Goal: Task Accomplishment & Management: Manage account settings

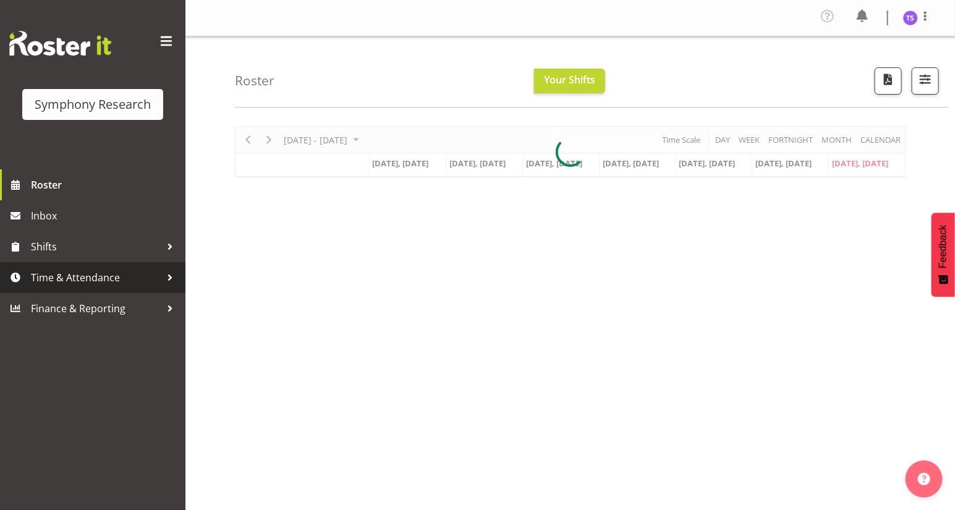
click at [67, 278] on span "Time & Attendance" at bounding box center [96, 277] width 130 height 19
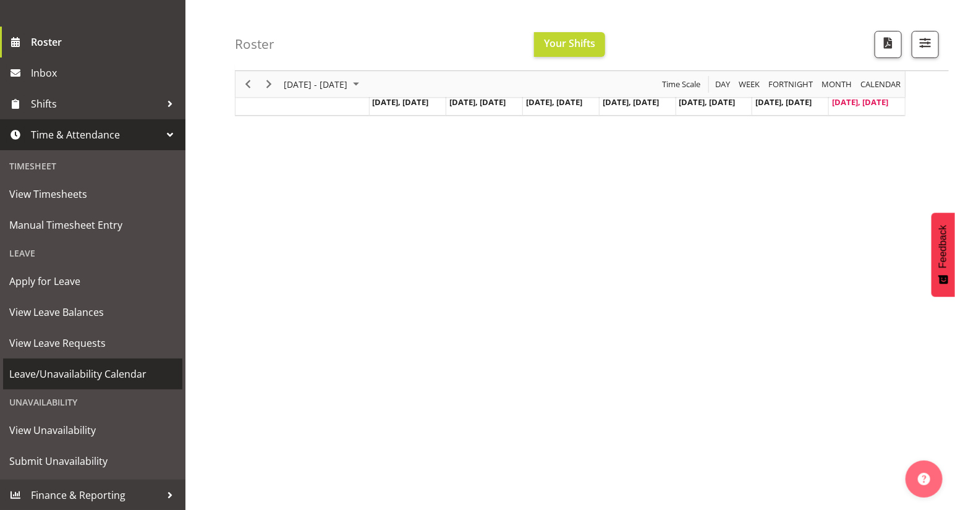
scroll to position [101, 0]
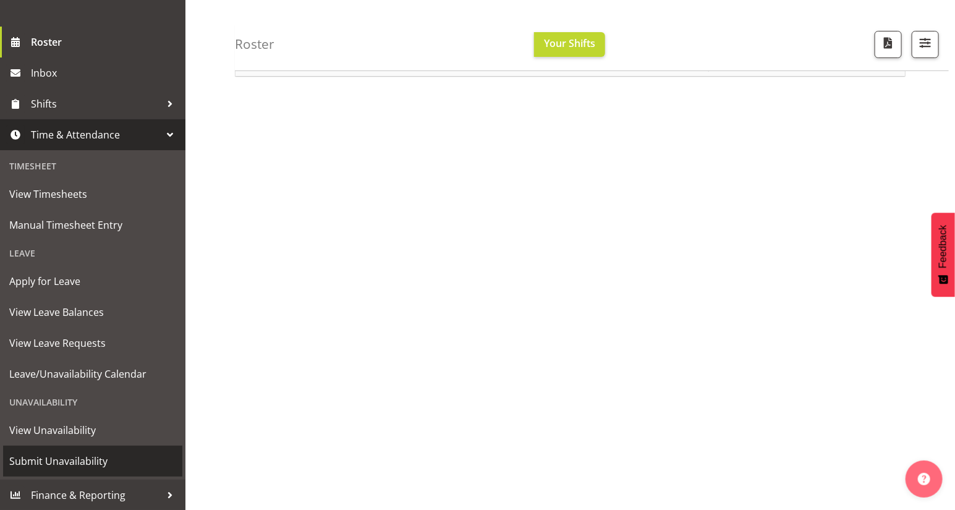
click at [51, 465] on span "Submit Unavailability" at bounding box center [92, 461] width 167 height 19
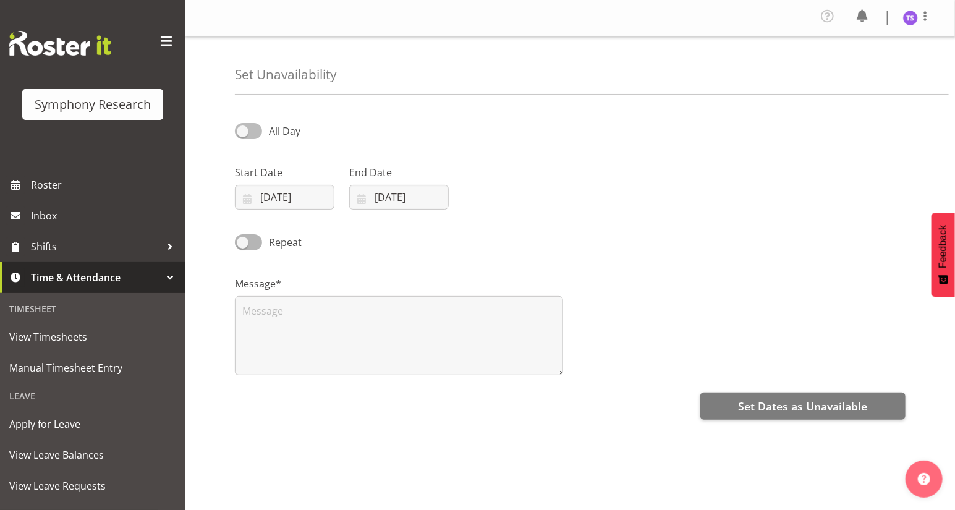
click at [245, 131] on span at bounding box center [248, 130] width 27 height 15
click at [243, 131] on input "All Day" at bounding box center [239, 131] width 8 height 8
checkbox input "true"
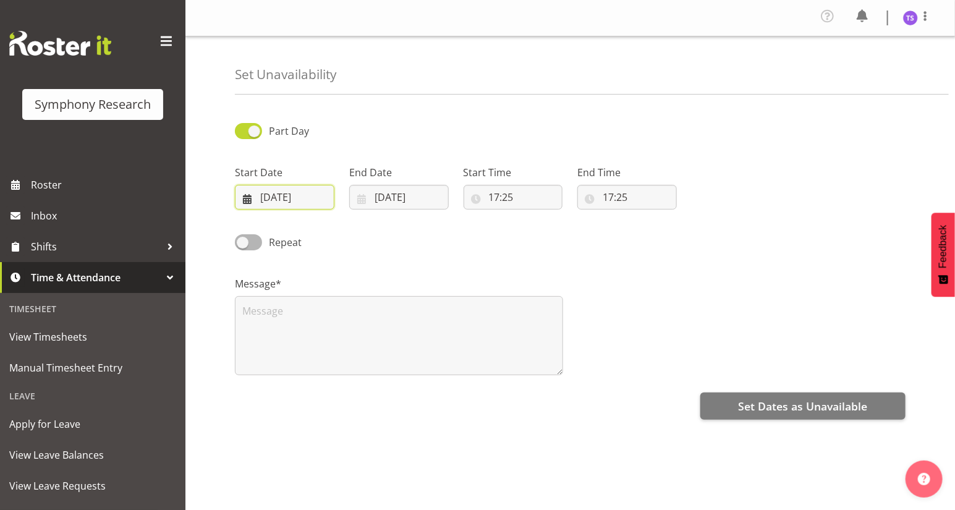
click at [255, 200] on input "31/08/2025" at bounding box center [285, 197] width 100 height 25
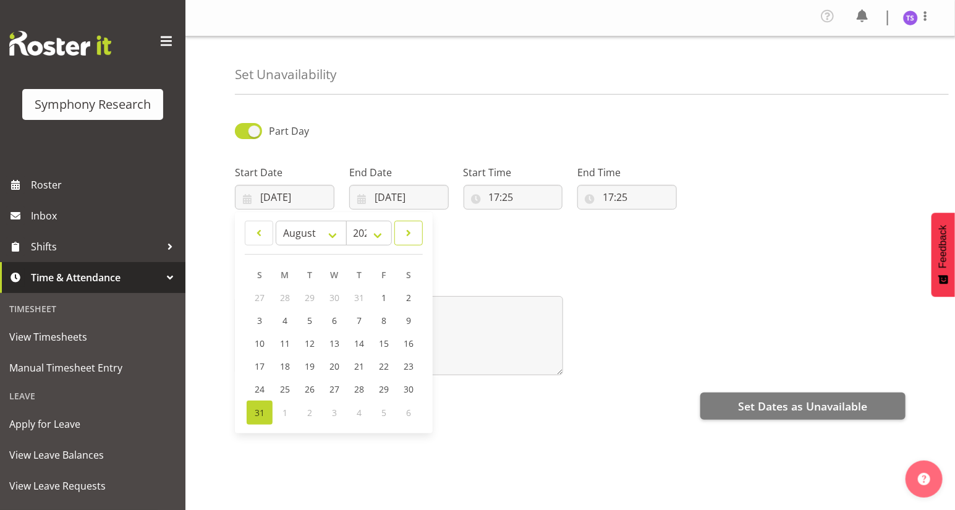
click at [406, 236] on span at bounding box center [409, 233] width 12 height 15
select select "8"
click at [306, 302] on link "2" at bounding box center [309, 298] width 25 height 24
type input "02/09/2025"
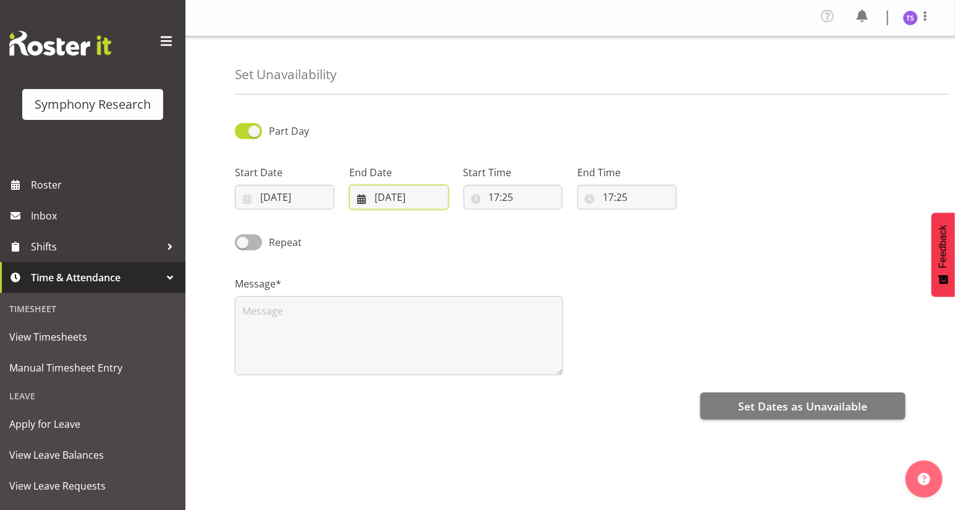
click at [362, 197] on input "31/08/2025" at bounding box center [399, 197] width 100 height 25
click at [517, 236] on span at bounding box center [521, 233] width 15 height 15
select select "8"
click at [423, 297] on span "2" at bounding box center [424, 298] width 5 height 12
type input "02/09/2025"
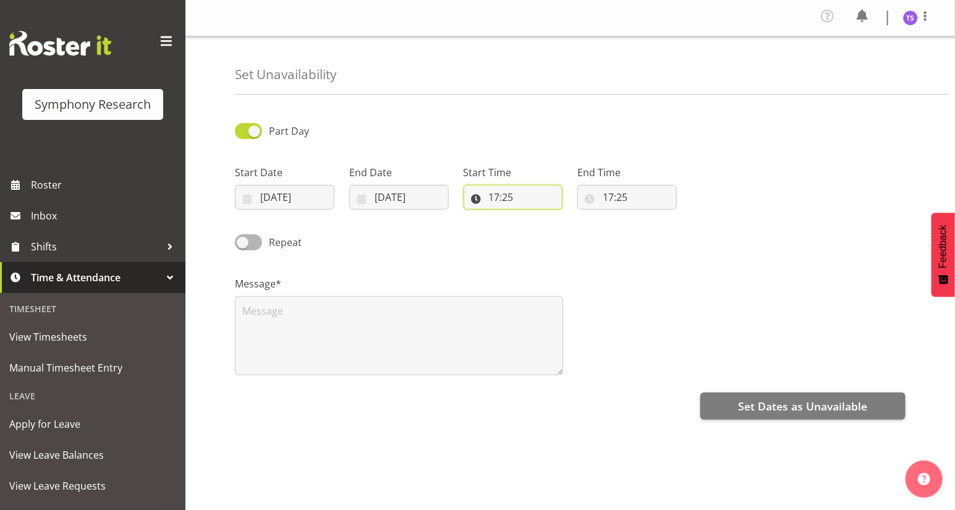
click at [493, 198] on input "17:25" at bounding box center [514, 197] width 100 height 25
click at [578, 236] on select "00 01 02 03 04 05 06 07 08 09 10 11 12 13 14 15 16 17 18 19 20 21 22 23 24 25 2…" at bounding box center [580, 229] width 28 height 25
select select "0"
click at [566, 217] on select "00 01 02 03 04 05 06 07 08 09 10 11 12 13 14 15 16 17 18 19 20 21 22 23 24 25 2…" at bounding box center [580, 229] width 28 height 25
type input "17:00"
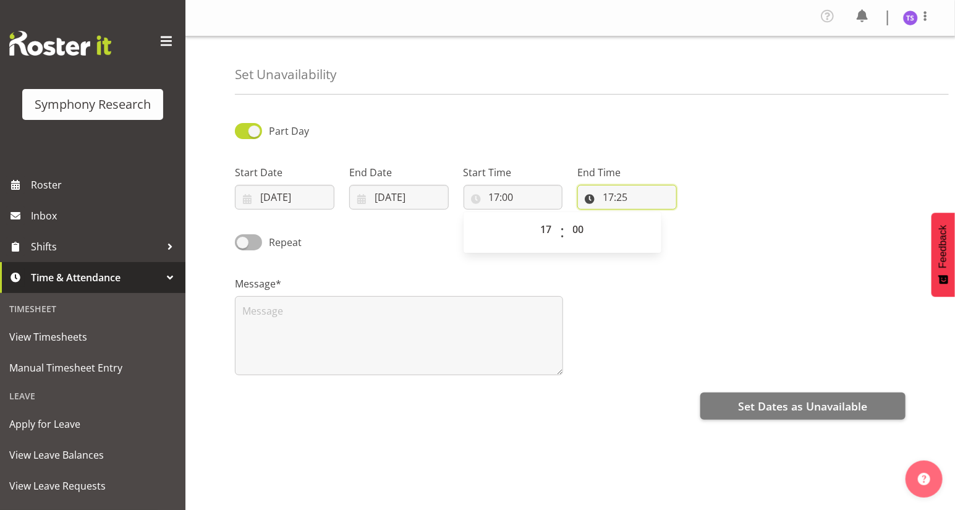
click at [610, 200] on input "17:25" at bounding box center [627, 197] width 100 height 25
click at [658, 231] on select "00 01 02 03 04 05 06 07 08 09 10 11 12 13 14 15 16 17 18 19 20 21 22 23" at bounding box center [662, 229] width 28 height 25
select select "21"
click at [648, 217] on select "00 01 02 03 04 05 06 07 08 09 10 11 12 13 14 15 16 17 18 19 20 21 22 23" at bounding box center [662, 229] width 28 height 25
type input "21:25"
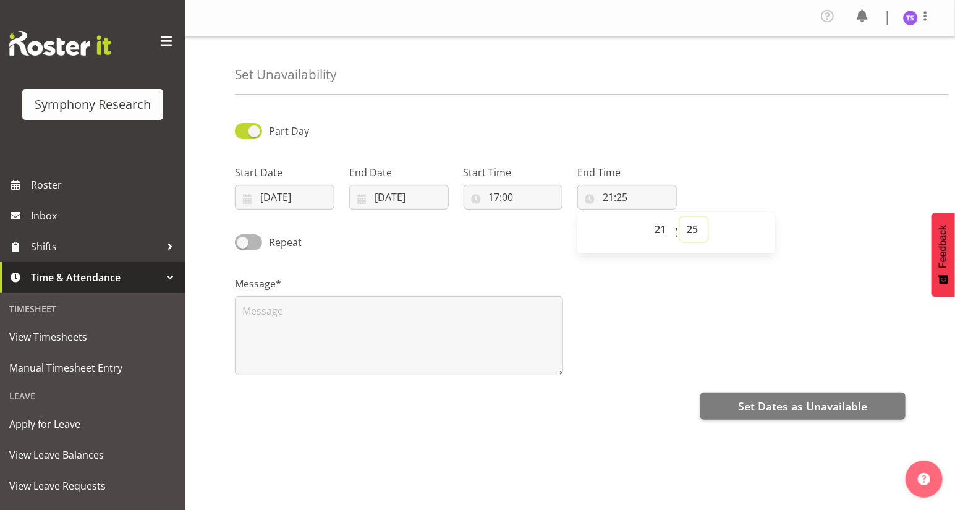
click at [693, 232] on select "00 01 02 03 04 05 06 07 08 09 10 11 12 13 14 15 16 17 18 19 20 21 22 23 24 25 2…" at bounding box center [694, 229] width 28 height 25
click at [689, 232] on select "00 01 02 03 04 05 06 07 08 09 10 11 12 13 14 15 16 17 18 19 20 21 22 23 24 25 2…" at bounding box center [694, 229] width 28 height 25
select select "0"
click at [680, 217] on select "00 01 02 03 04 05 06 07 08 09 10 11 12 13 14 15 16 17 18 19 20 21 22 23 24 25 2…" at bounding box center [694, 229] width 28 height 25
type input "21:00"
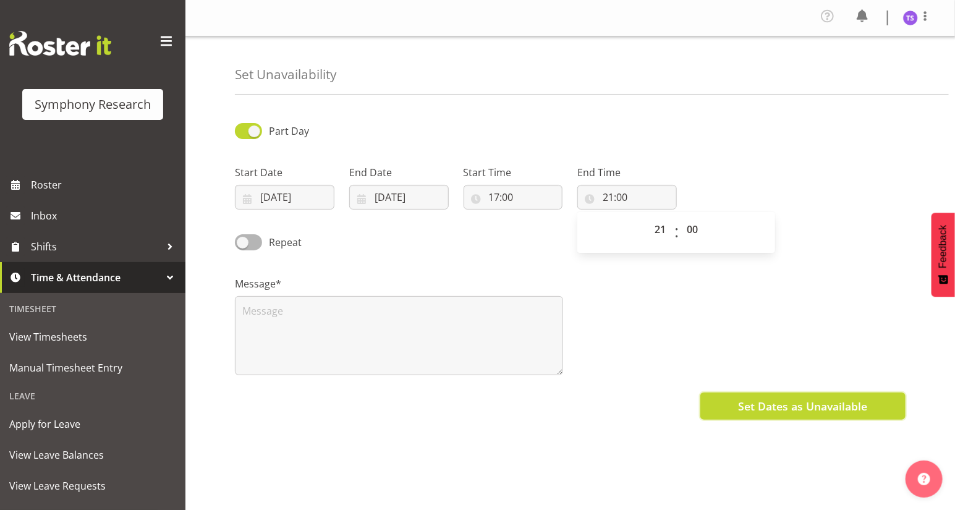
click at [782, 407] on span "Set Dates as Unavailable" at bounding box center [802, 406] width 129 height 16
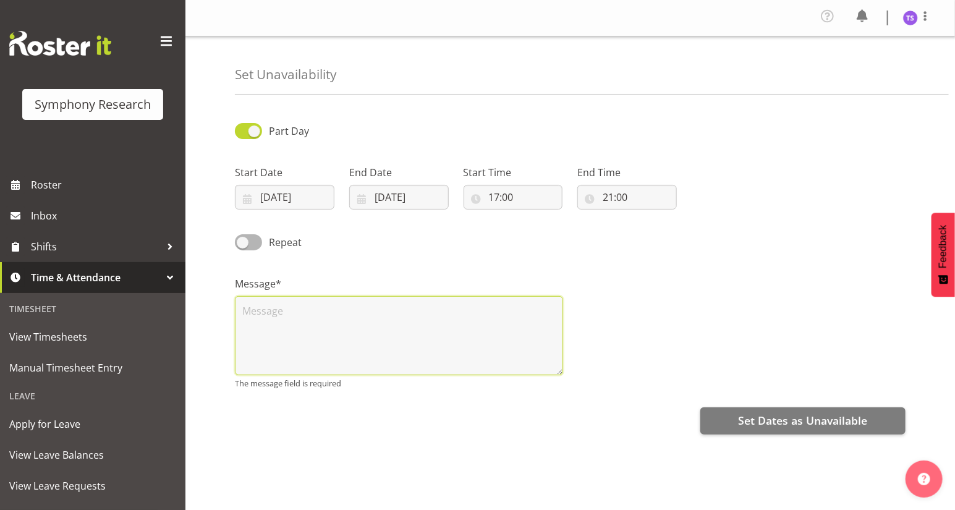
click at [279, 322] on textarea at bounding box center [399, 335] width 328 height 79
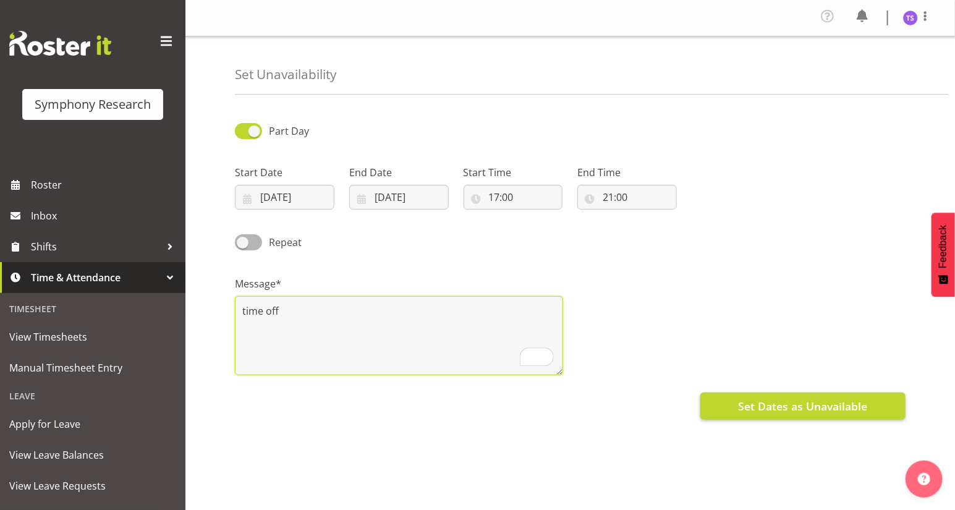
type textarea "time off"
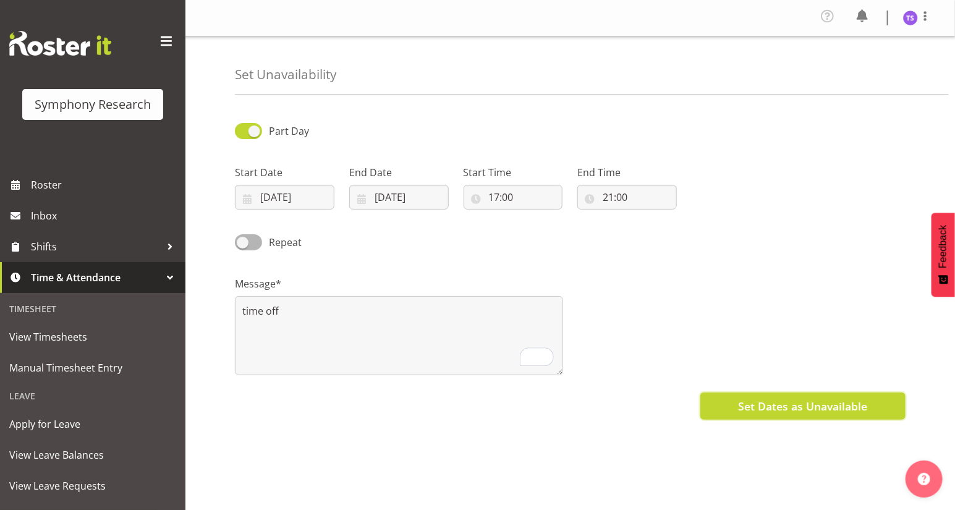
click at [761, 404] on span "Set Dates as Unavailable" at bounding box center [802, 406] width 129 height 16
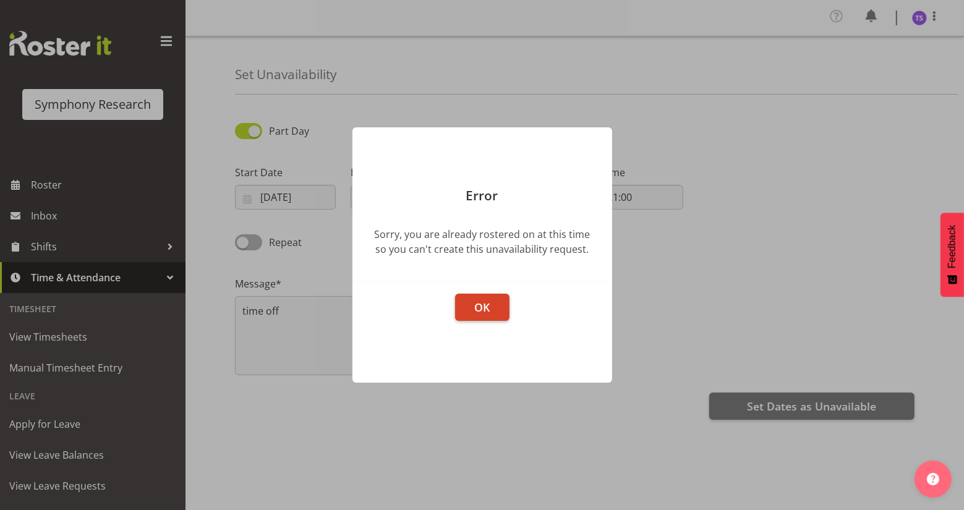
click at [485, 302] on span "OK" at bounding box center [481, 307] width 15 height 15
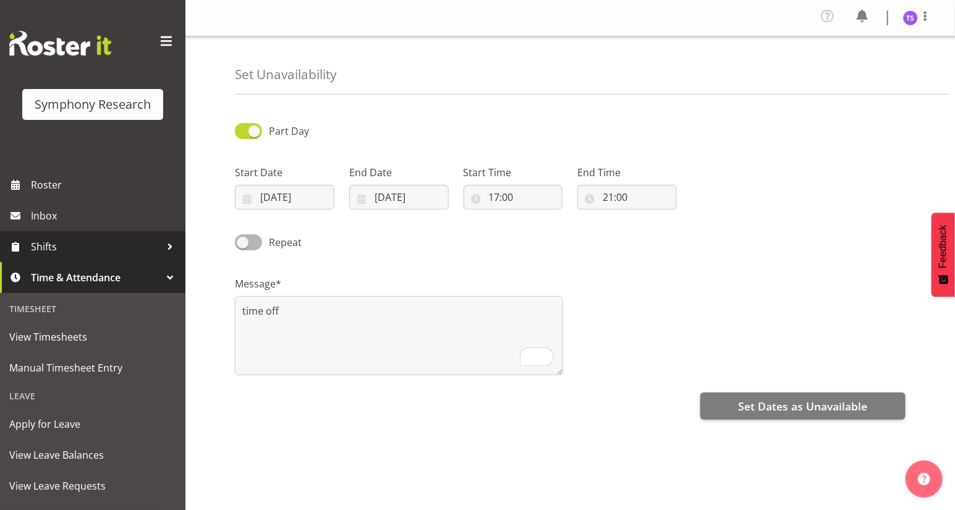
click at [53, 248] on span "Shifts" at bounding box center [96, 246] width 130 height 19
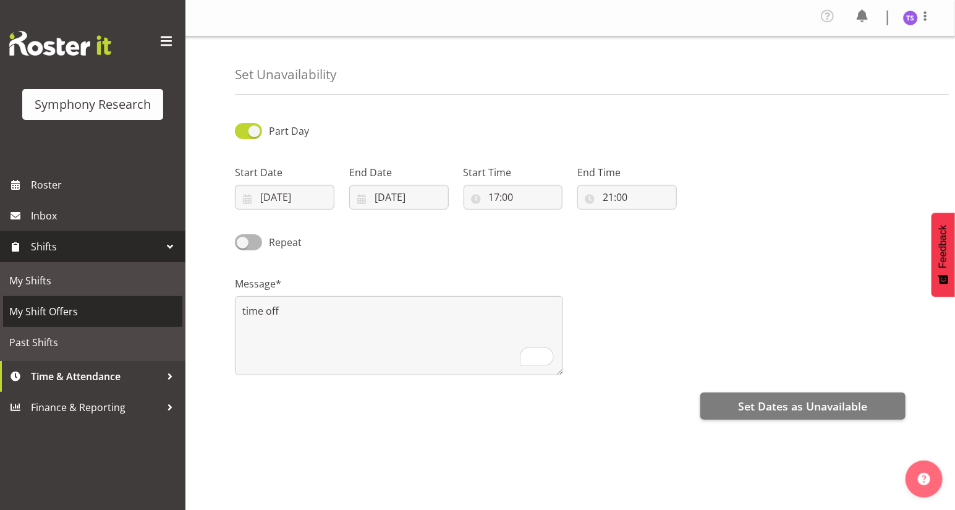
click at [44, 310] on span "My Shift Offers" at bounding box center [92, 311] width 167 height 19
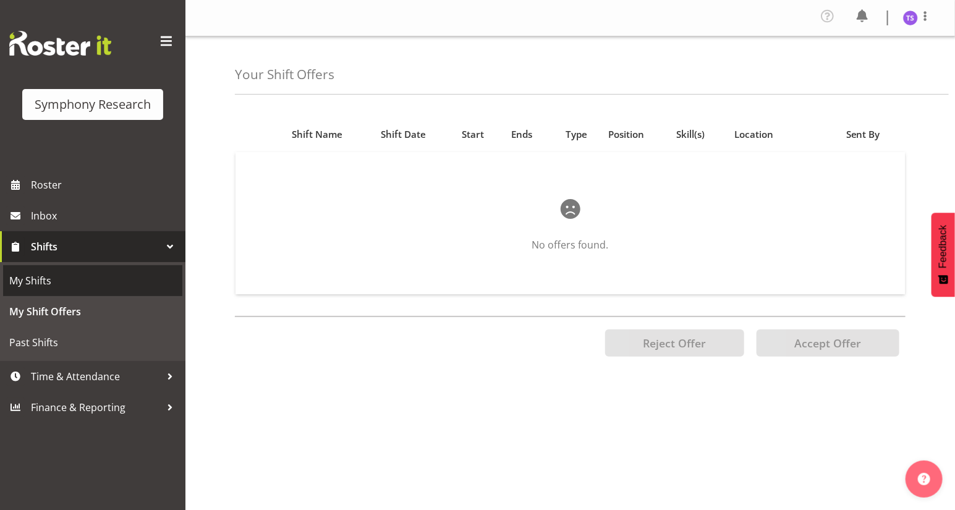
click at [40, 281] on span "My Shifts" at bounding box center [92, 280] width 167 height 19
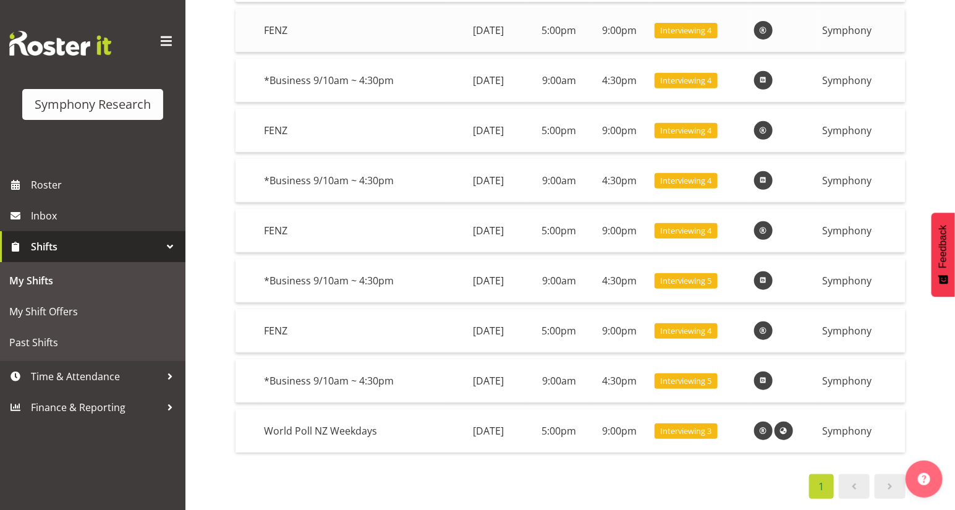
scroll to position [224, 0]
